Goal: Check status: Check status

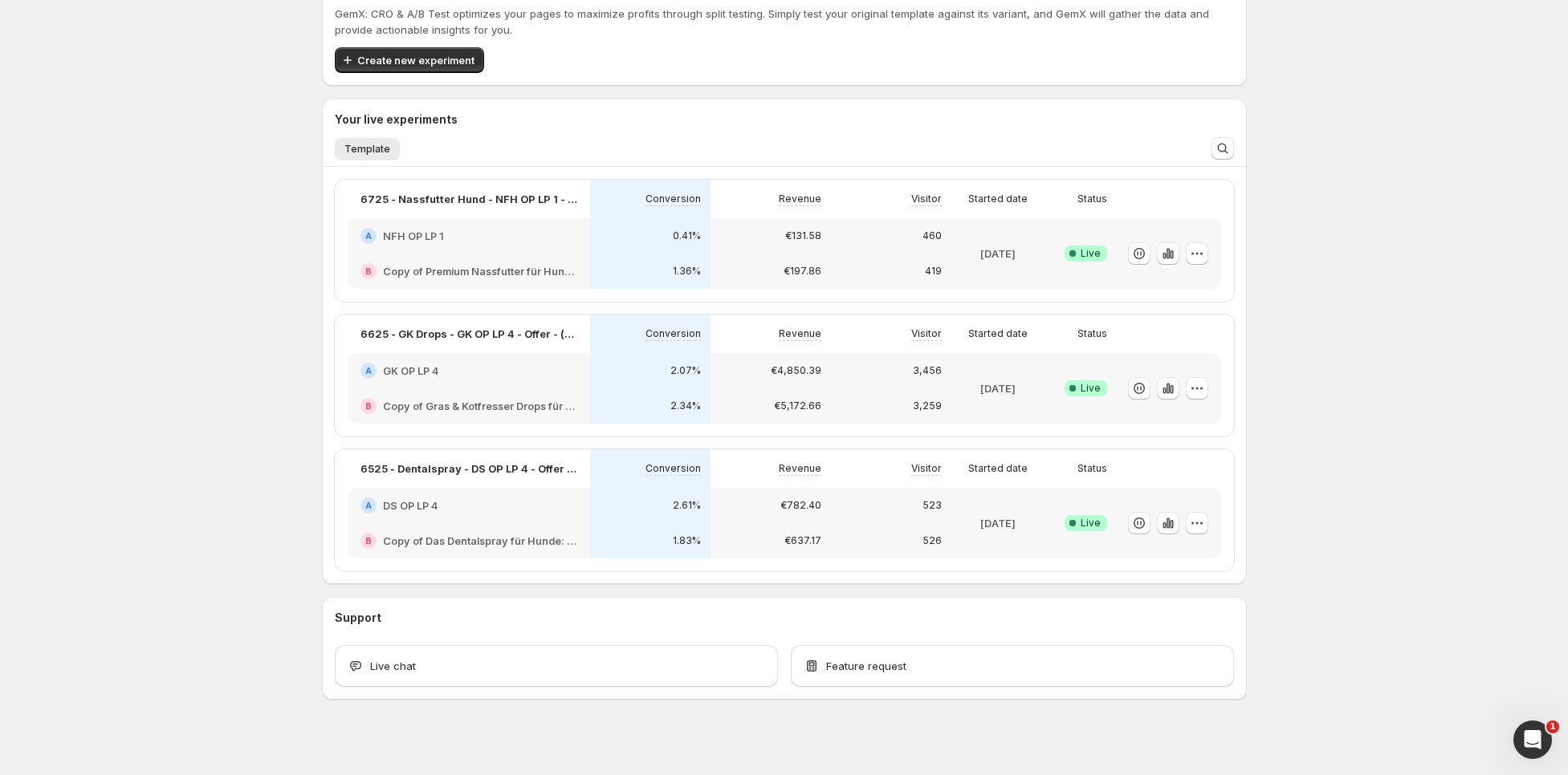
click at [674, 255] on div "1.36%" at bounding box center [650, 271] width 121 height 35
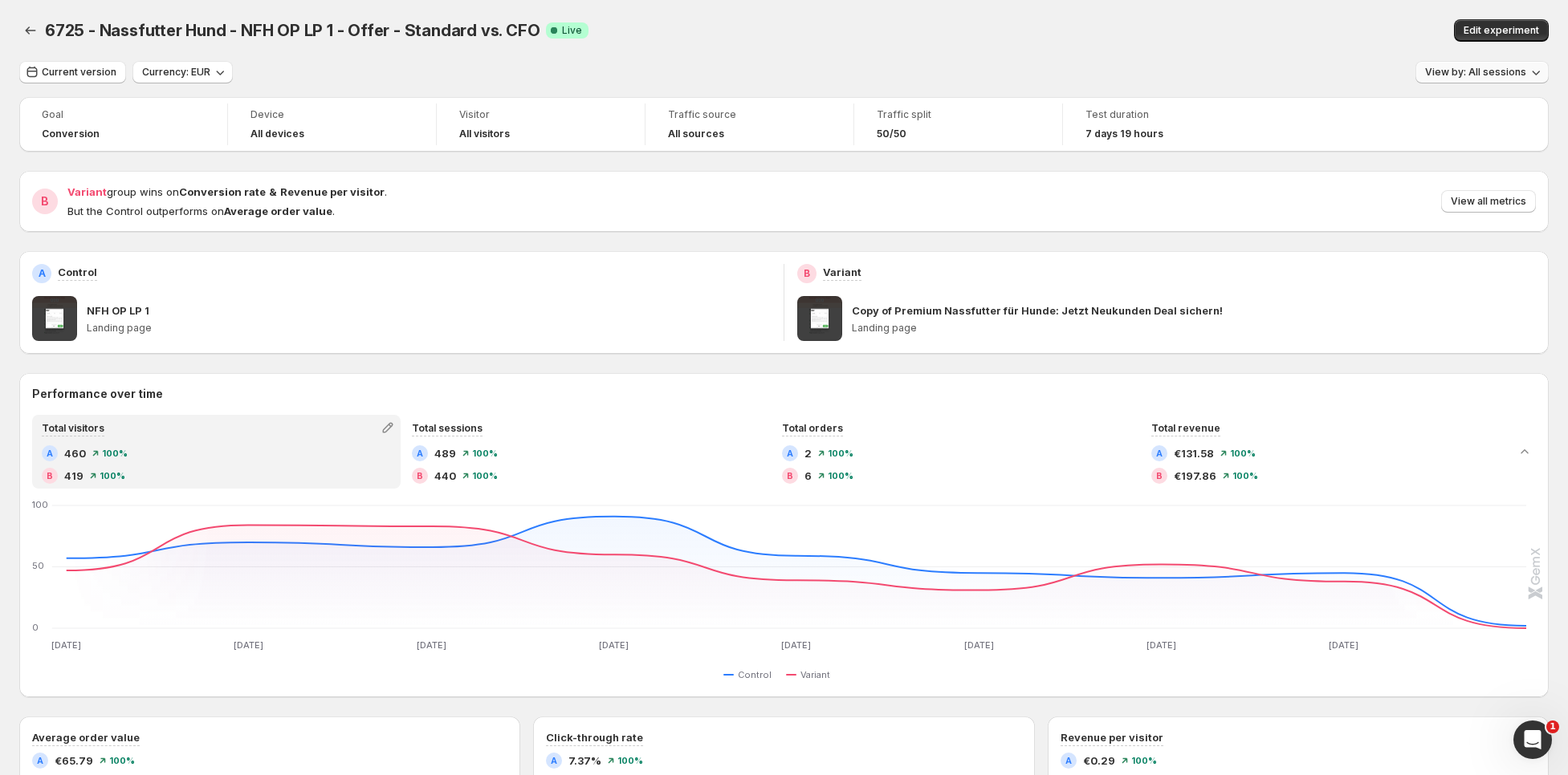
click at [1499, 78] on span "View by: All sessions" at bounding box center [1476, 73] width 102 height 13
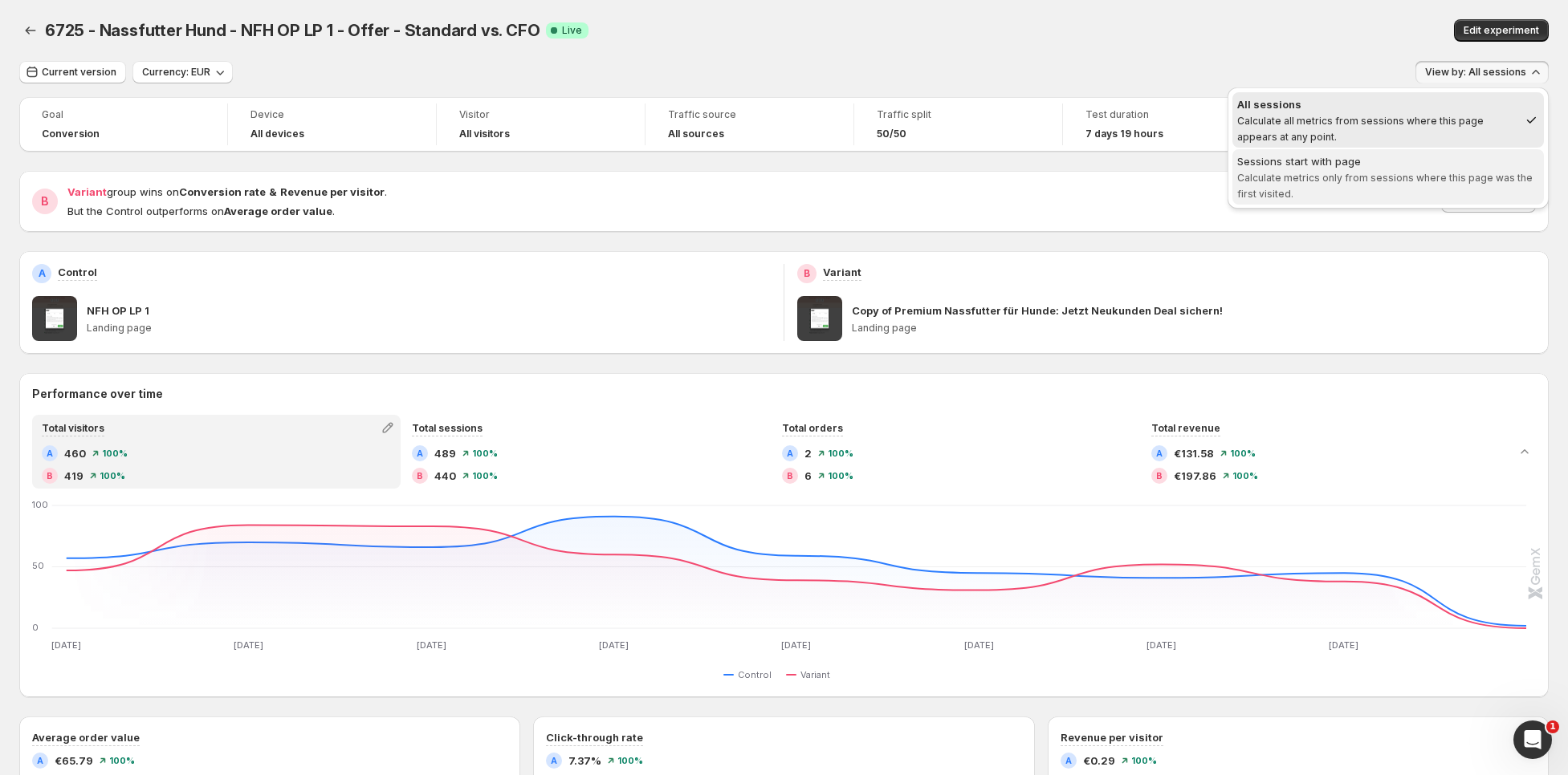
click at [1358, 182] on span "Calculate metrics only from sessions where this page was the first visited." at bounding box center [1385, 186] width 295 height 28
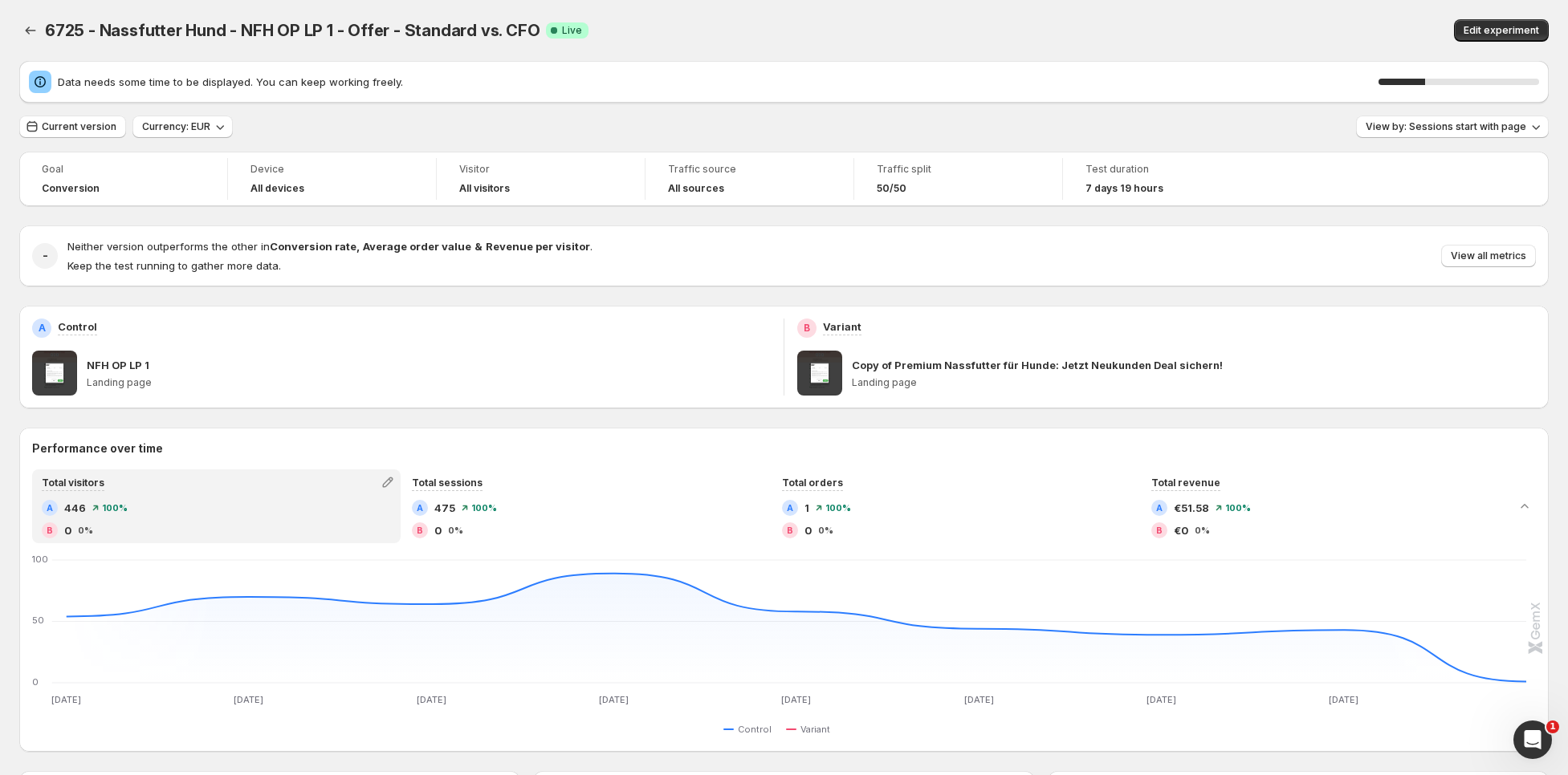
click at [90, 140] on div "Data needs some time to be displayed. You can keep working freely. 29 % Current…" at bounding box center [783, 724] width 1529 height 1328
click at [93, 128] on span "Current version" at bounding box center [79, 127] width 74 height 13
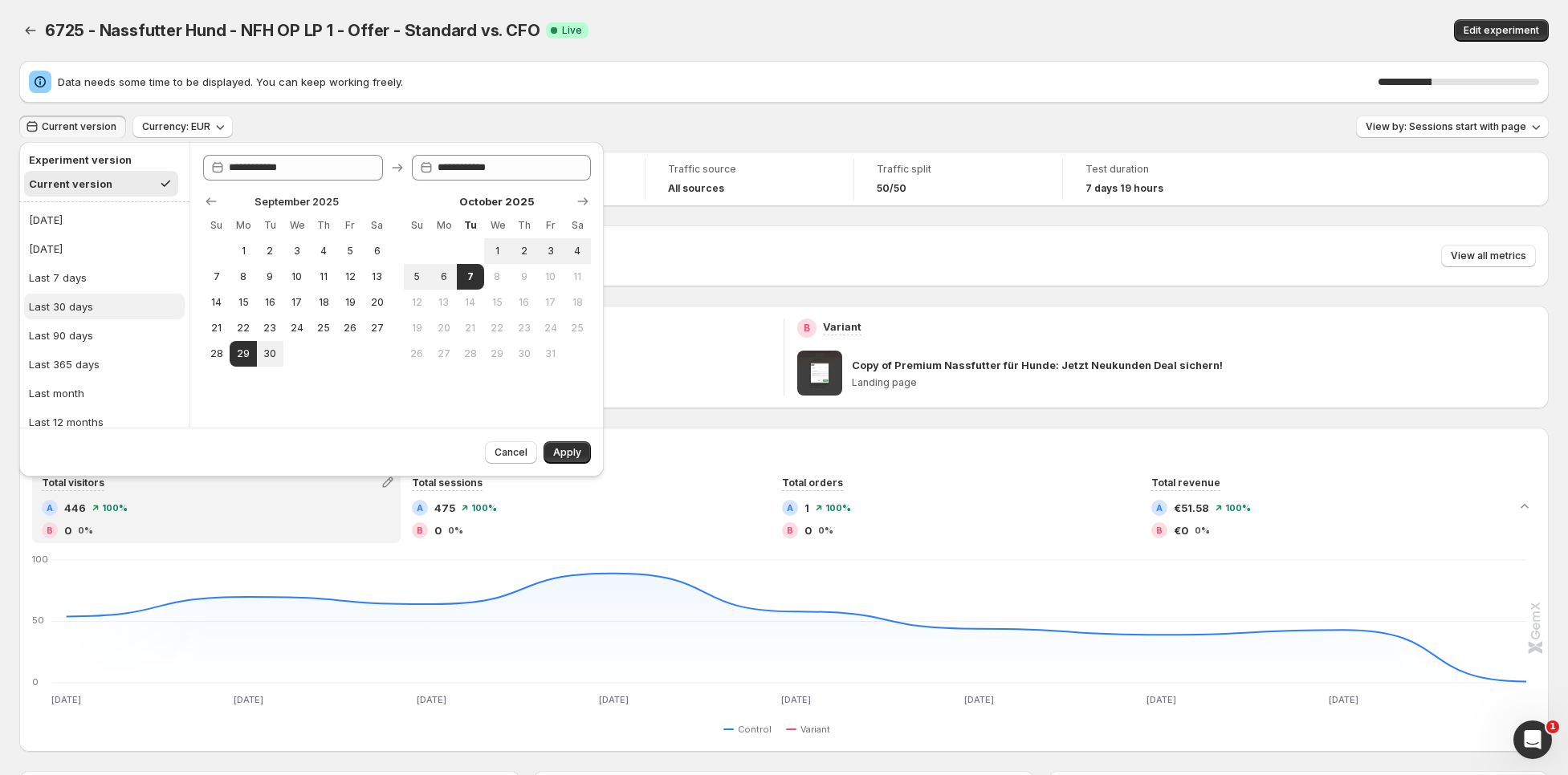
click at [84, 305] on div "Last 30 days" at bounding box center [61, 306] width 64 height 16
type input "**********"
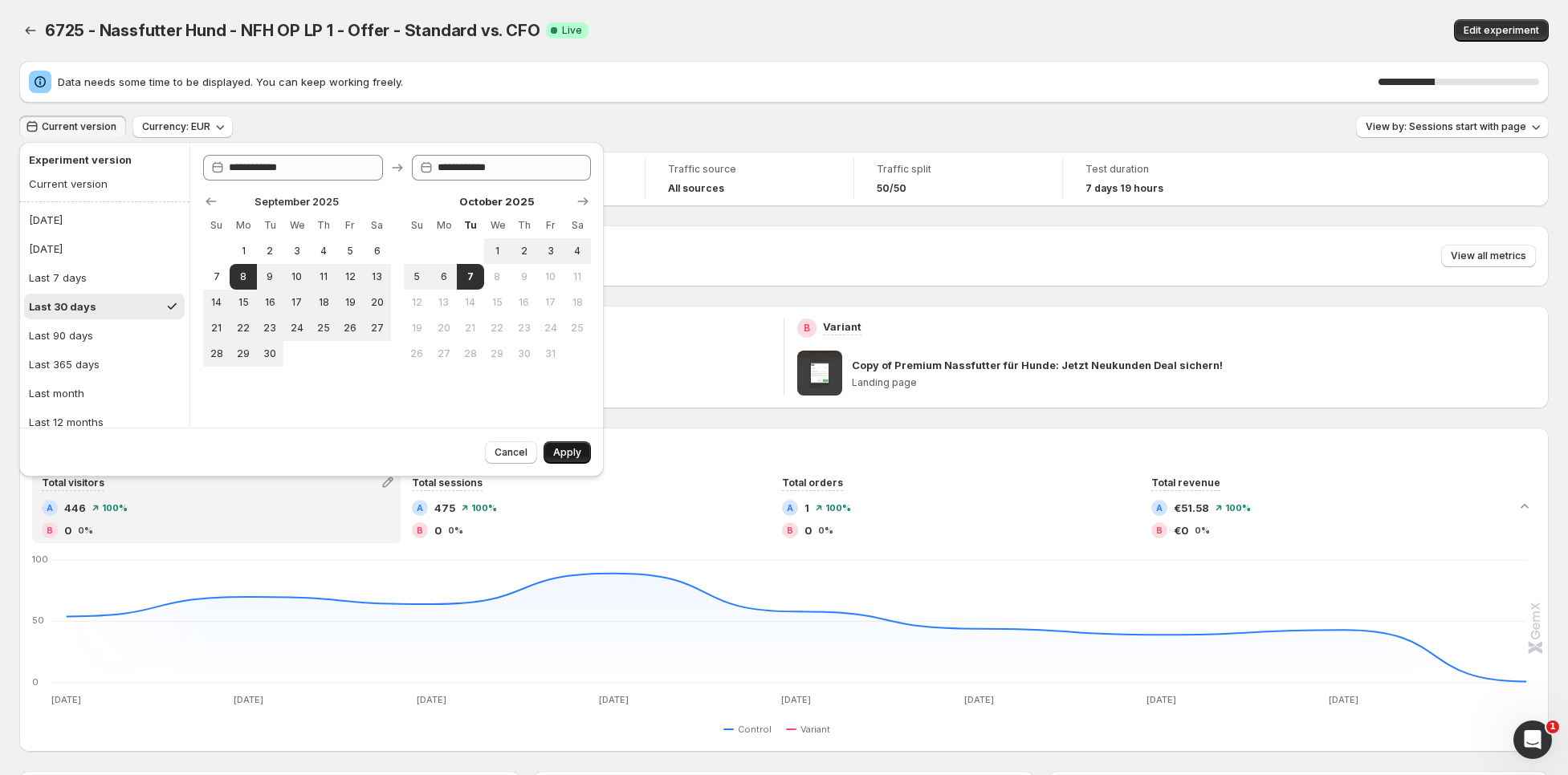
click at [553, 449] on button "Apply" at bounding box center [567, 452] width 47 height 23
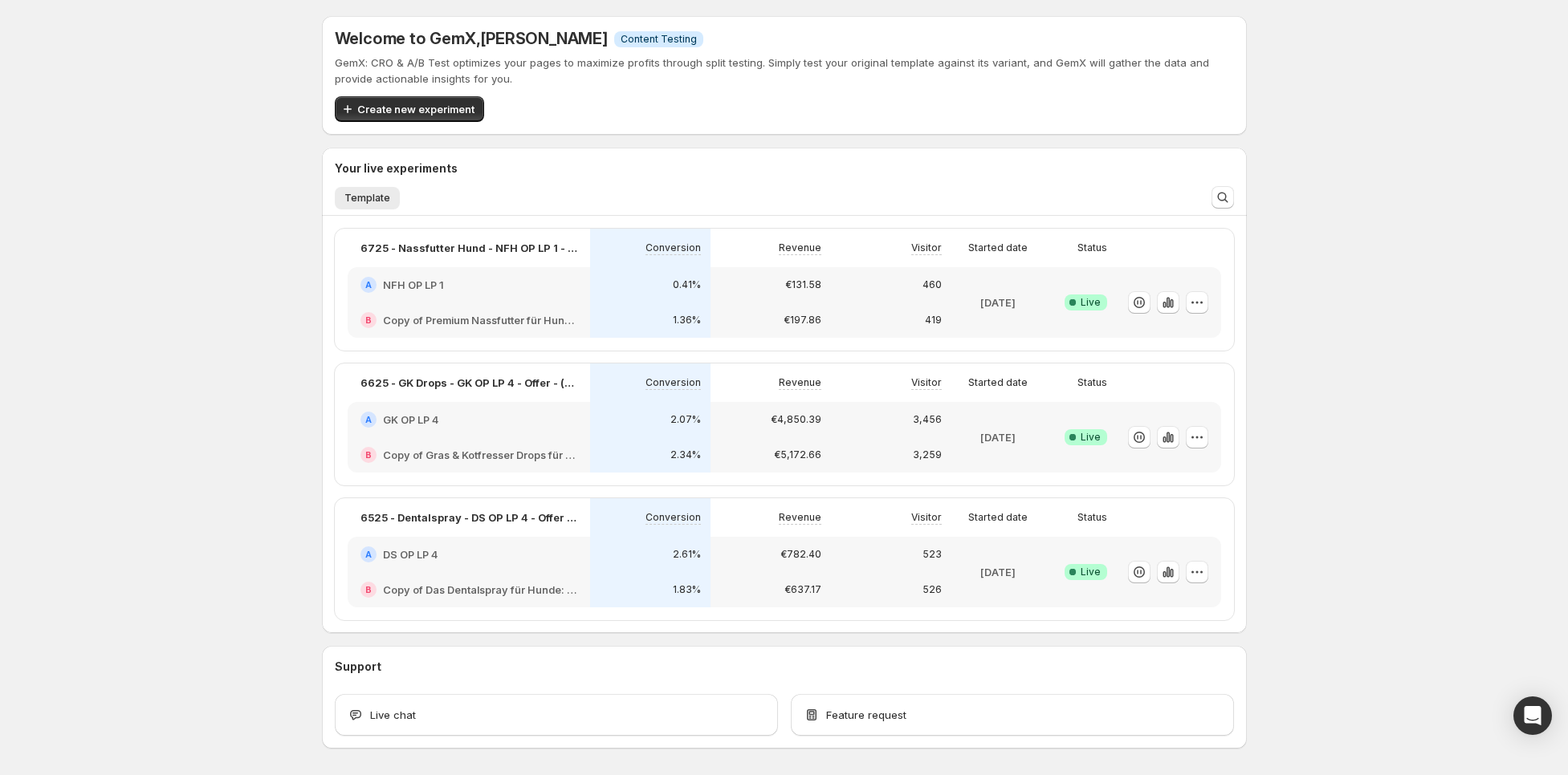
click at [519, 305] on div "B Copy of Premium Nassfutter für Hunde: Jetzt Neukunden Deal sichern!" at bounding box center [468, 320] width 242 height 35
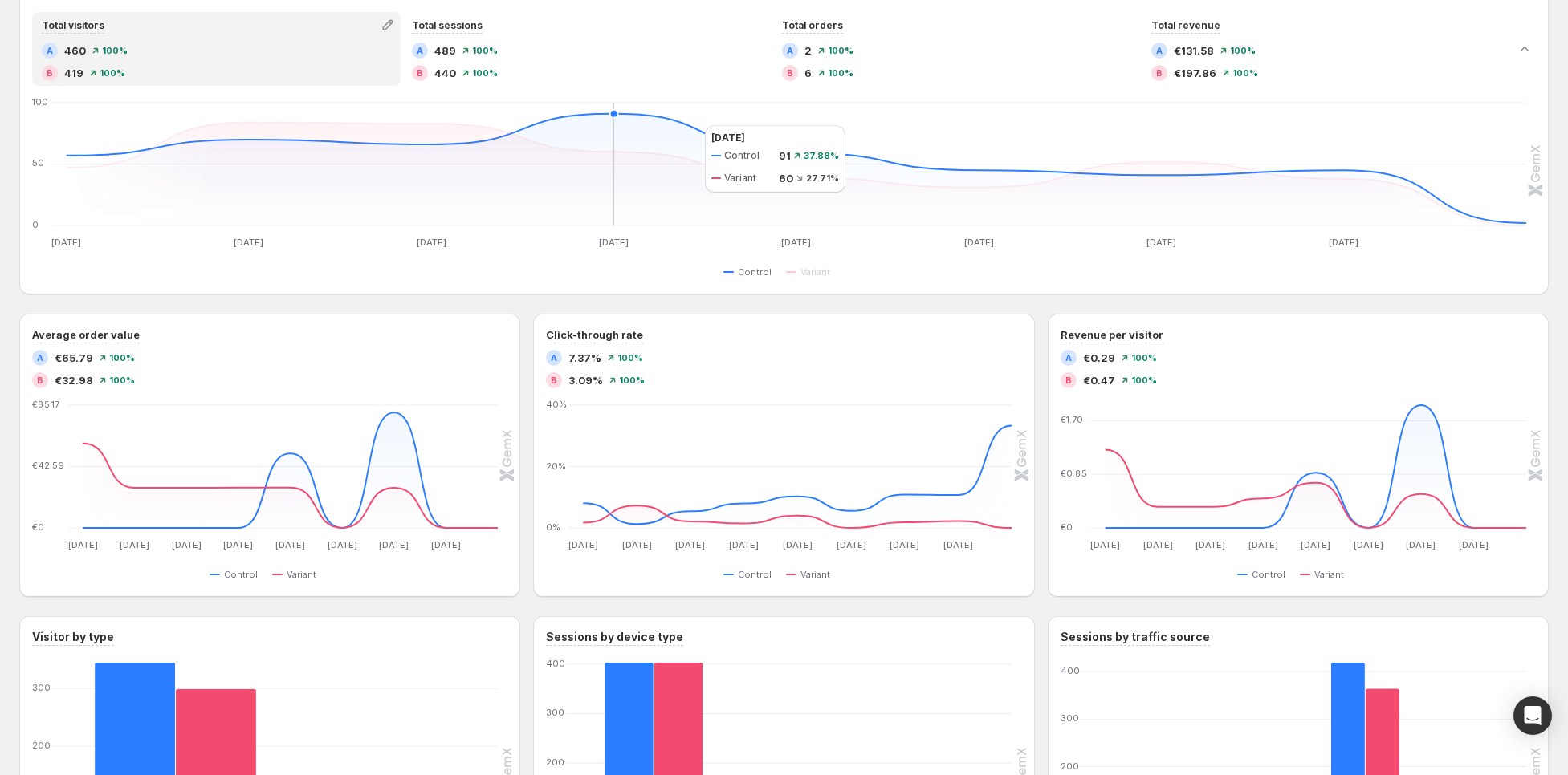
scroll to position [408, 0]
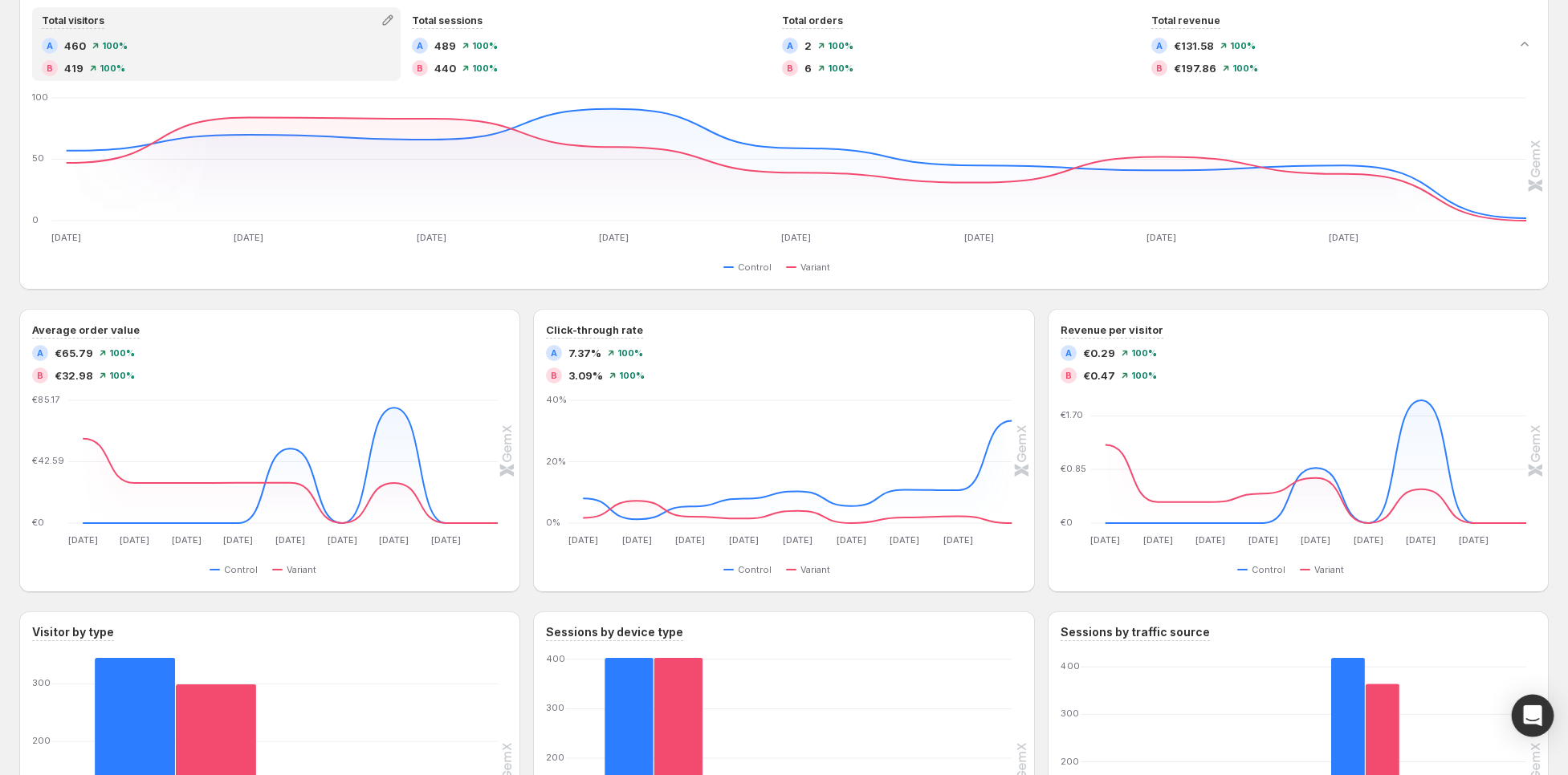
click at [1542, 718] on icon "Open Intercom Messenger" at bounding box center [1532, 715] width 21 height 21
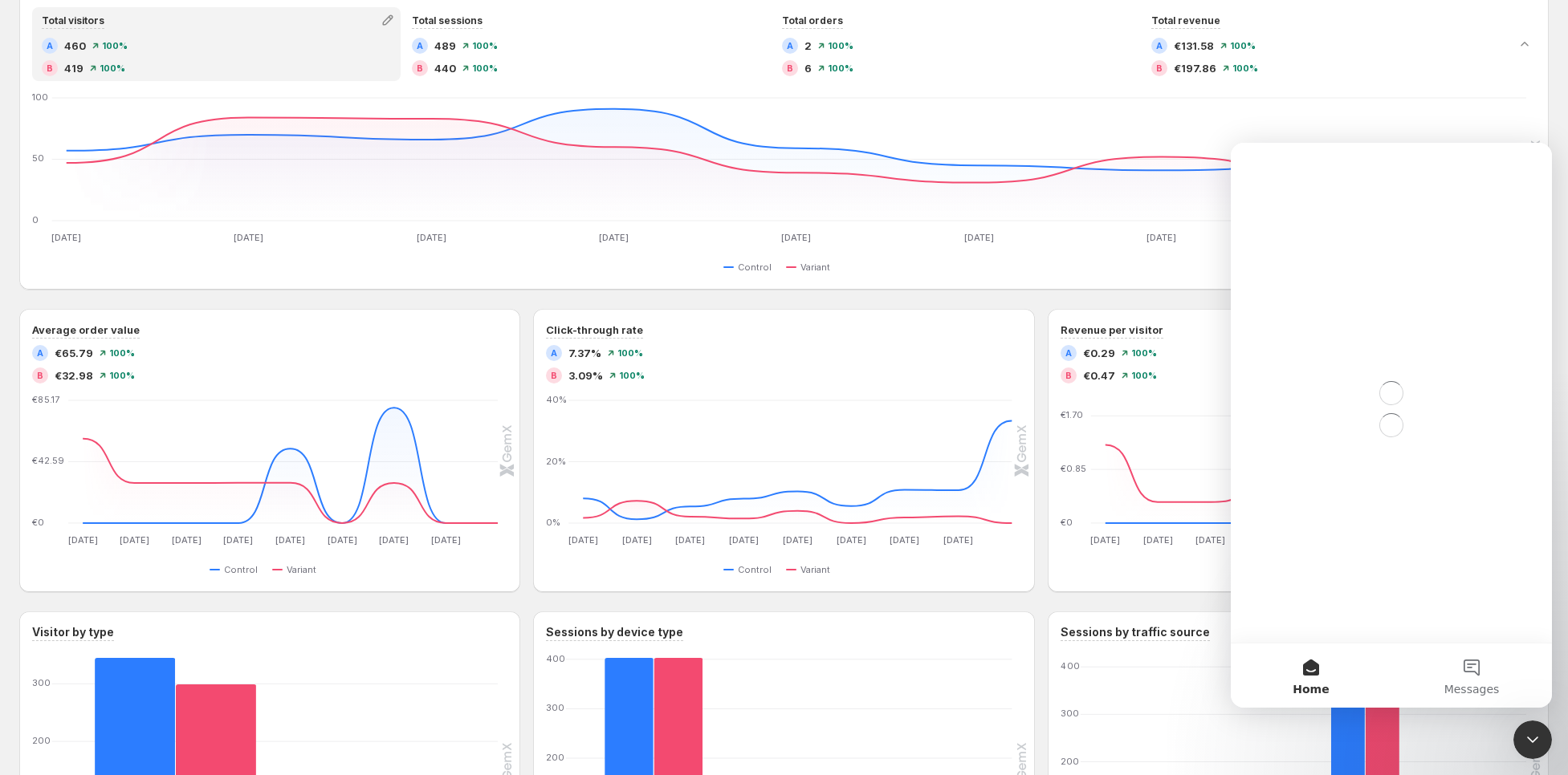
scroll to position [0, 0]
